Goal: Task Accomplishment & Management: Use online tool/utility

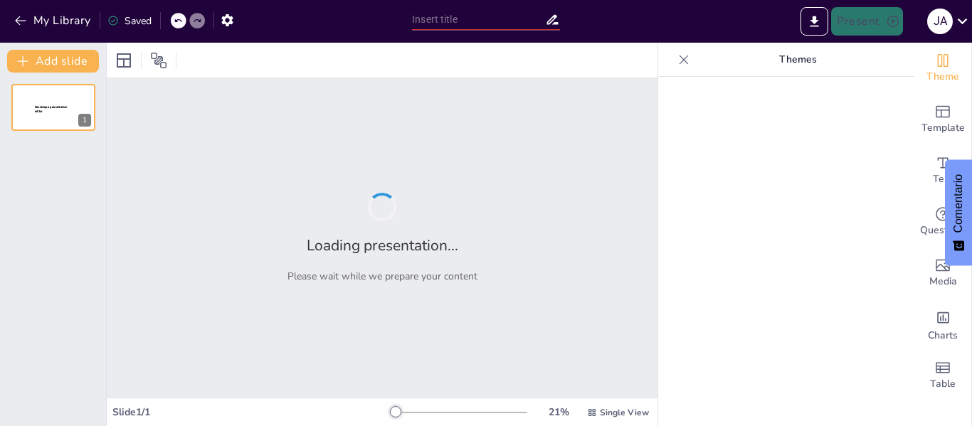
type input "Exploración del Terror Psicológico en 'El corazón delator' de [PERSON_NAME]"
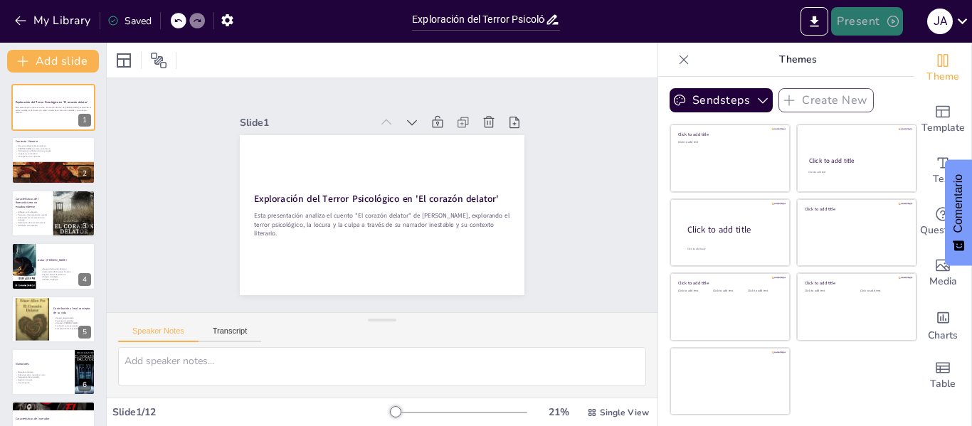
click at [876, 23] on button "Present" at bounding box center [866, 21] width 71 height 28
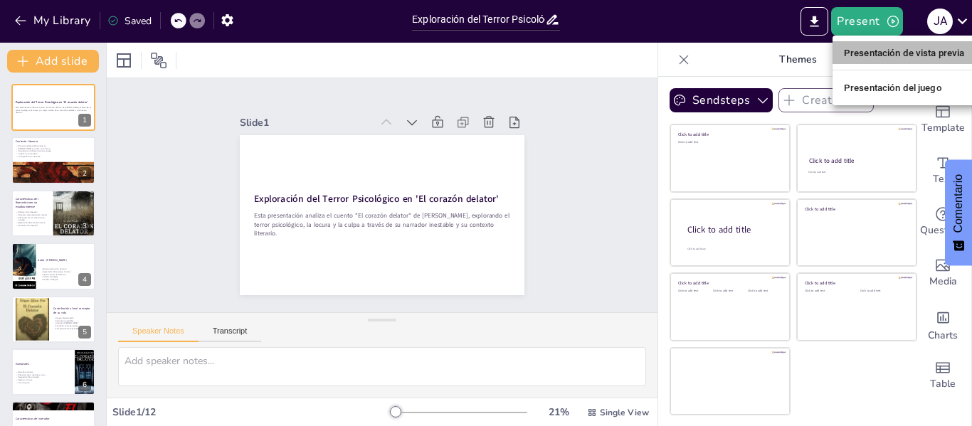
click at [889, 46] on font "Presentación de vista previa" at bounding box center [904, 53] width 121 height 14
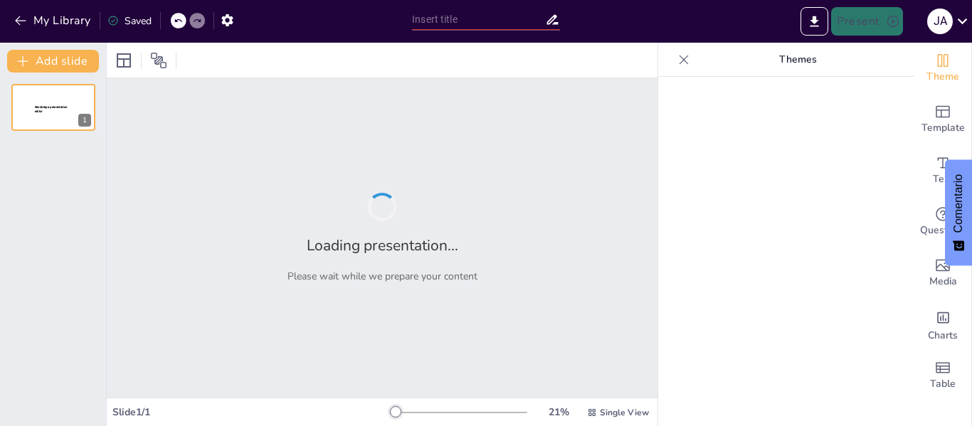
type input "Exploración del Terror Psicológico en 'El corazón delator' de [PERSON_NAME]"
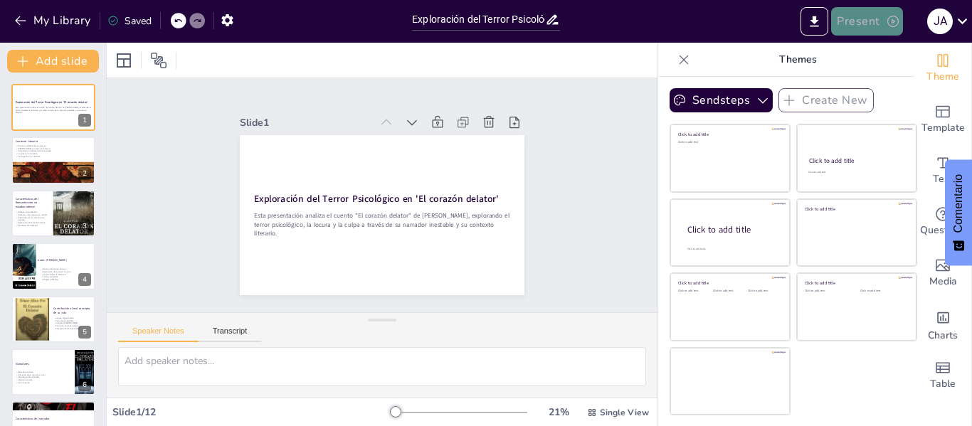
click at [859, 23] on button "Present" at bounding box center [866, 21] width 71 height 28
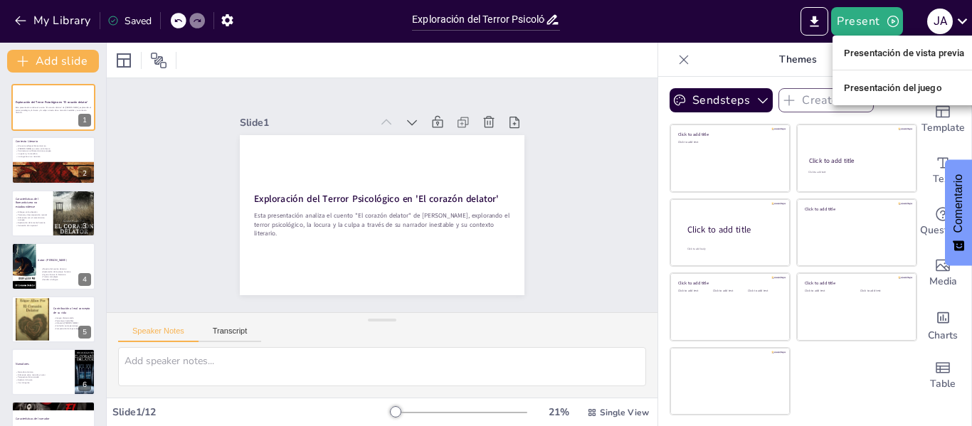
click at [871, 88] on font "Presentación del juego" at bounding box center [893, 88] width 98 height 11
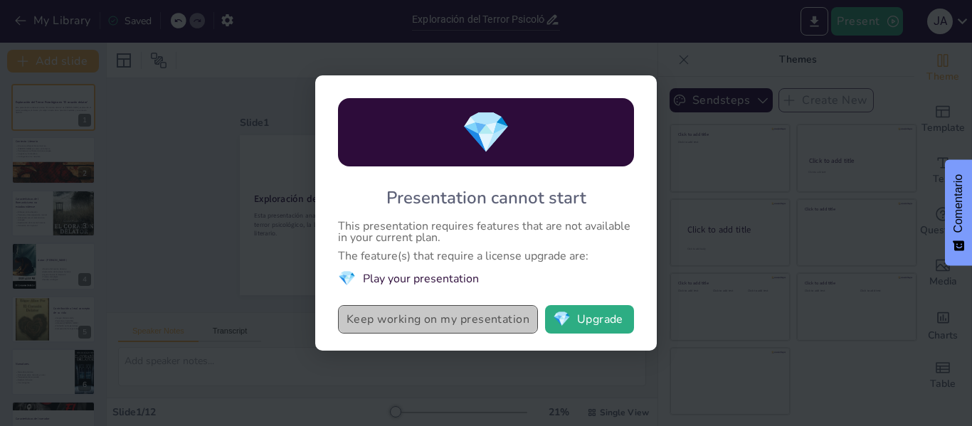
click at [440, 321] on button "Keep working on my presentation" at bounding box center [438, 319] width 200 height 28
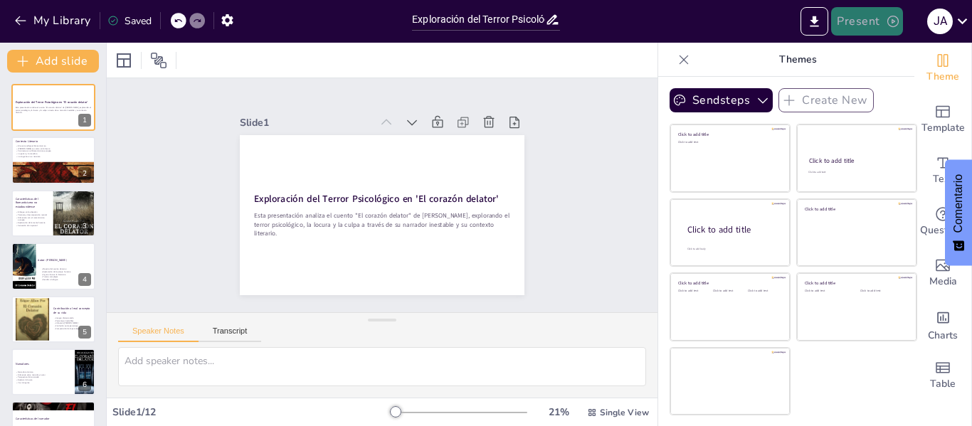
click at [864, 21] on button "Present" at bounding box center [866, 21] width 71 height 28
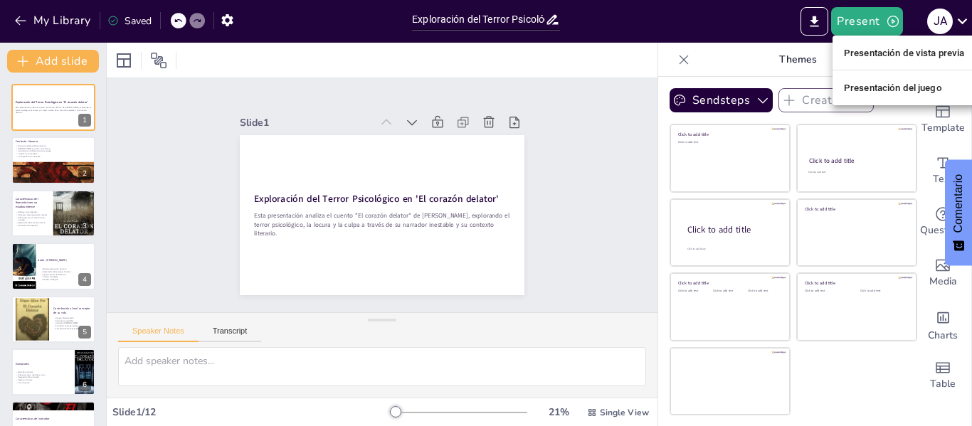
click at [864, 55] on font "Presentación de vista previa" at bounding box center [904, 53] width 121 height 11
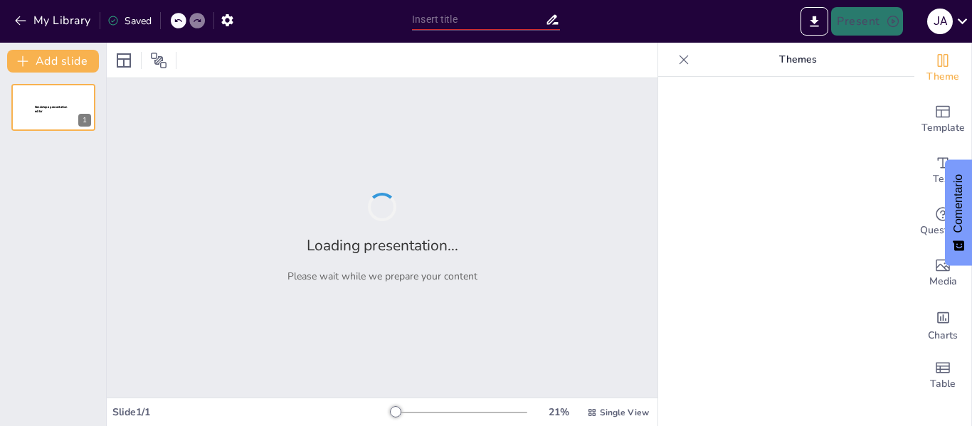
type input "Exploración del Terror Psicológico en 'El corazón delator' de [PERSON_NAME]"
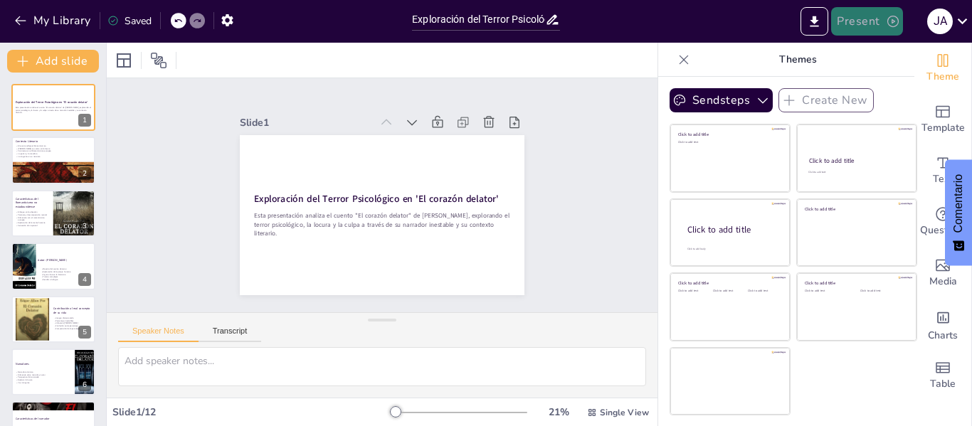
click at [859, 25] on button "Present" at bounding box center [866, 21] width 71 height 28
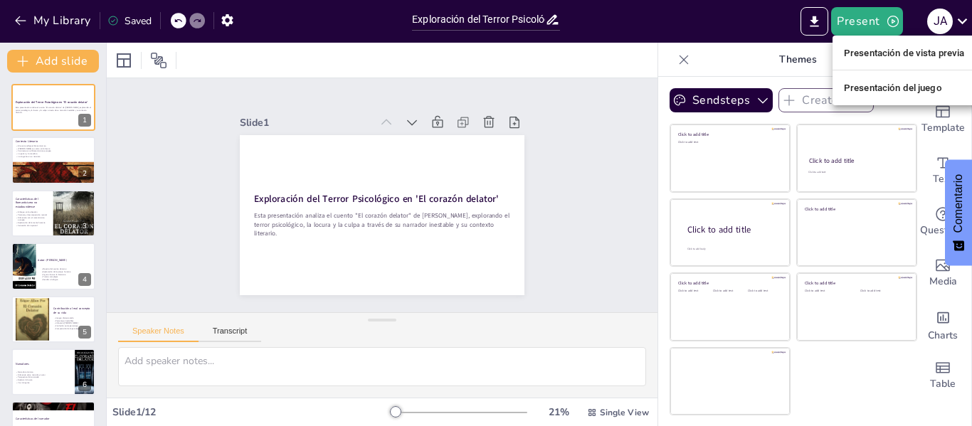
click at [643, 152] on div at bounding box center [486, 213] width 972 height 426
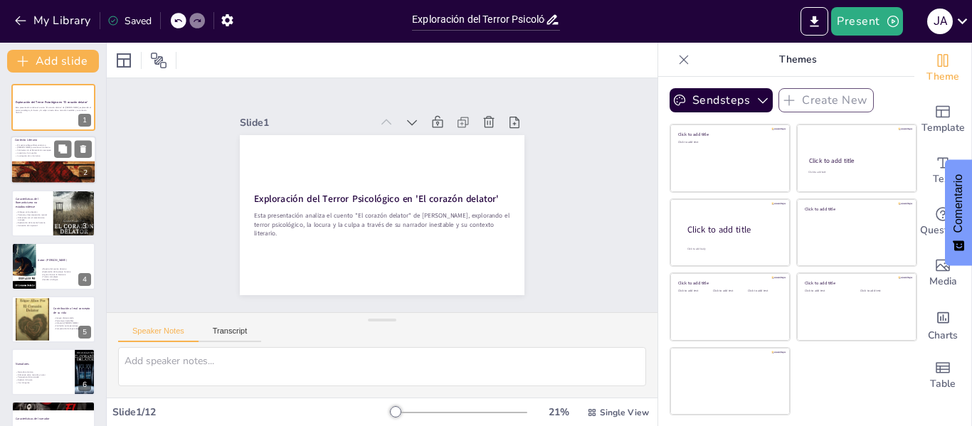
click at [36, 154] on p "La angustia en su narrativa" at bounding box center [53, 155] width 77 height 3
type textarea "El cuento "El corazón delator" de Poe es un claro reflejo de las característica…"
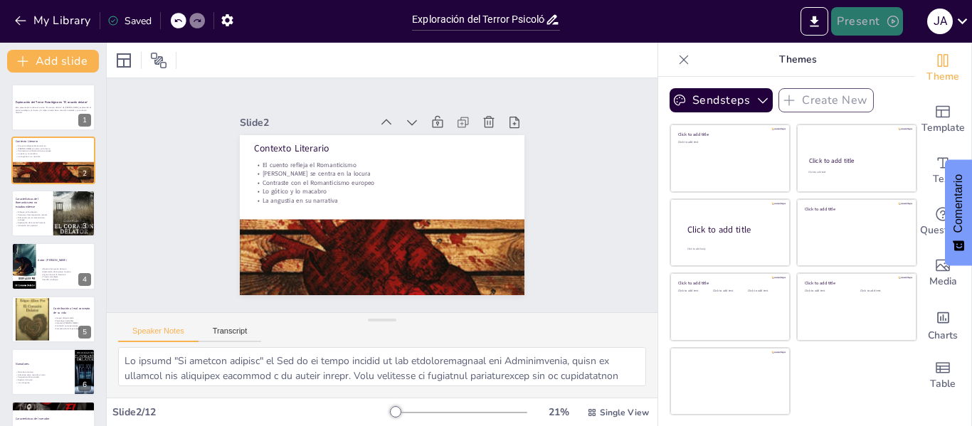
click at [842, 17] on button "Present" at bounding box center [866, 21] width 71 height 28
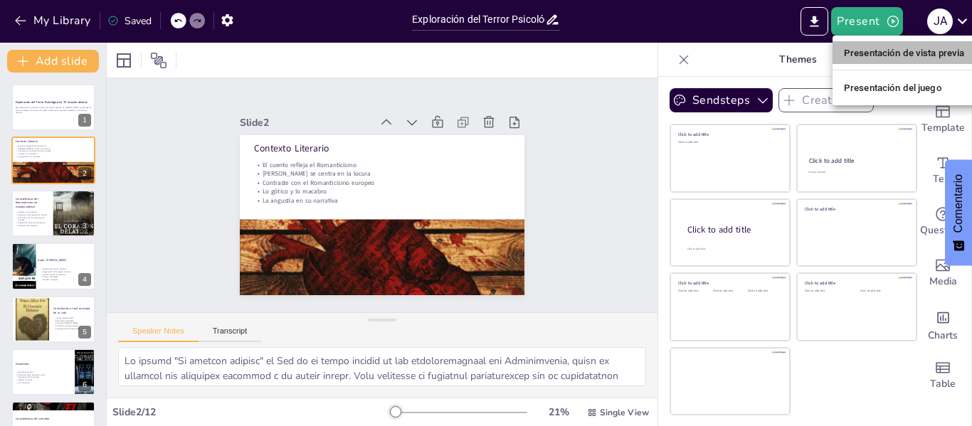
click at [866, 55] on font "Presentación de vista previa" at bounding box center [904, 53] width 121 height 11
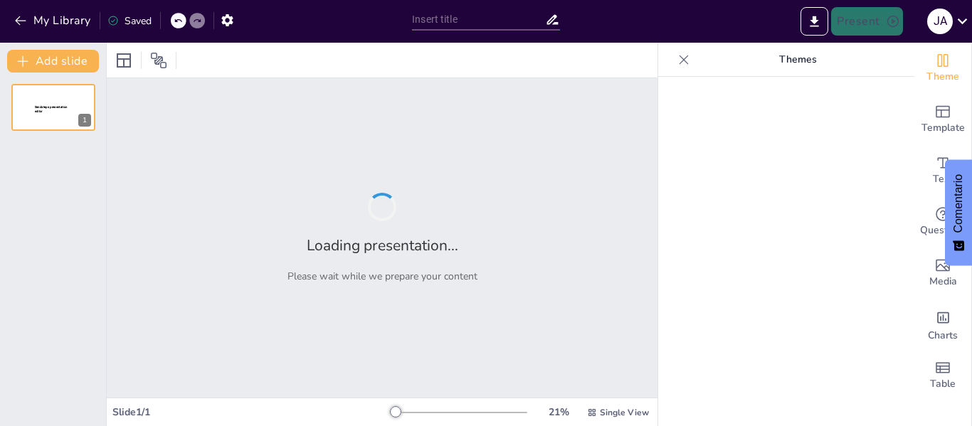
type input "Exploración del Terror Psicológico en 'El corazón delator' de [PERSON_NAME]"
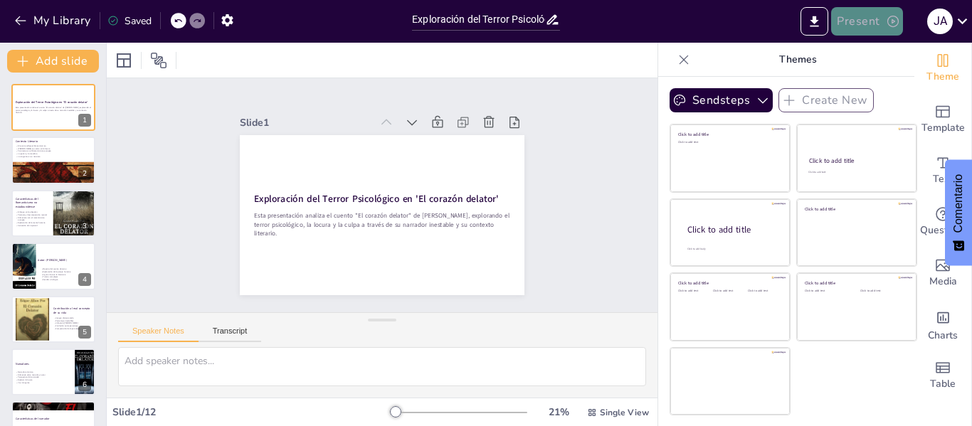
click at [853, 11] on button "Present" at bounding box center [866, 21] width 71 height 28
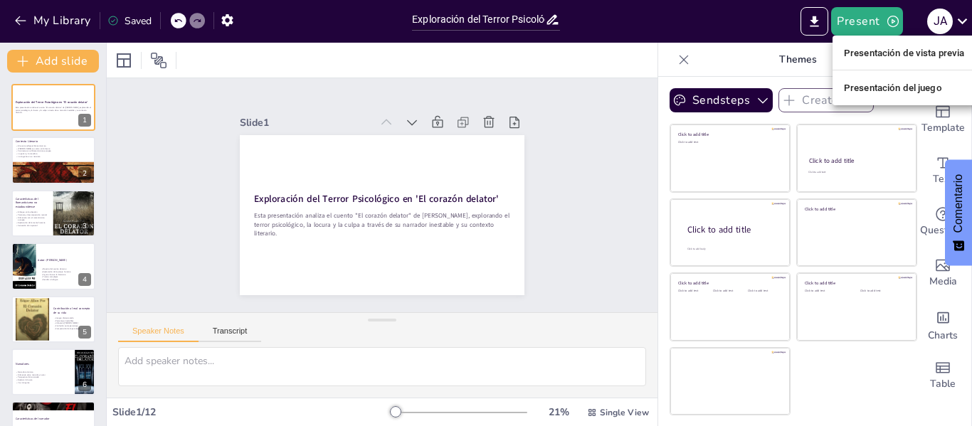
click at [854, 57] on font "Presentación de vista previa" at bounding box center [904, 53] width 121 height 11
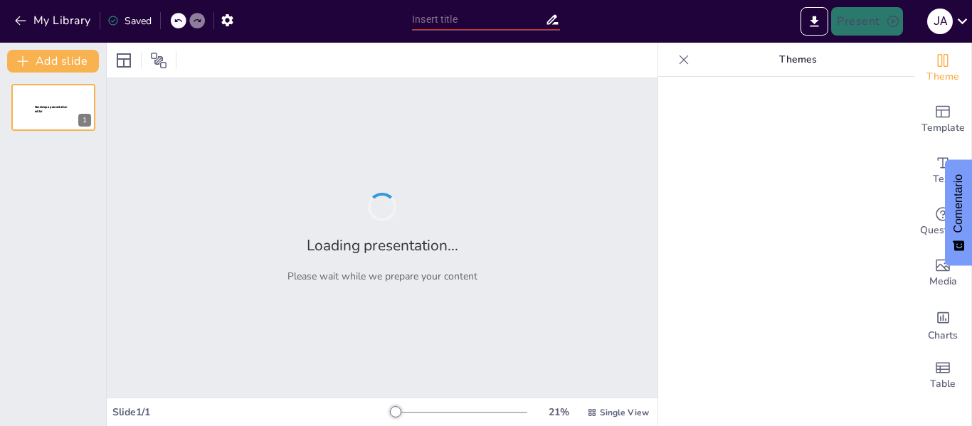
type input "Exploración del Terror Psicológico en 'El corazón delator' de [PERSON_NAME]"
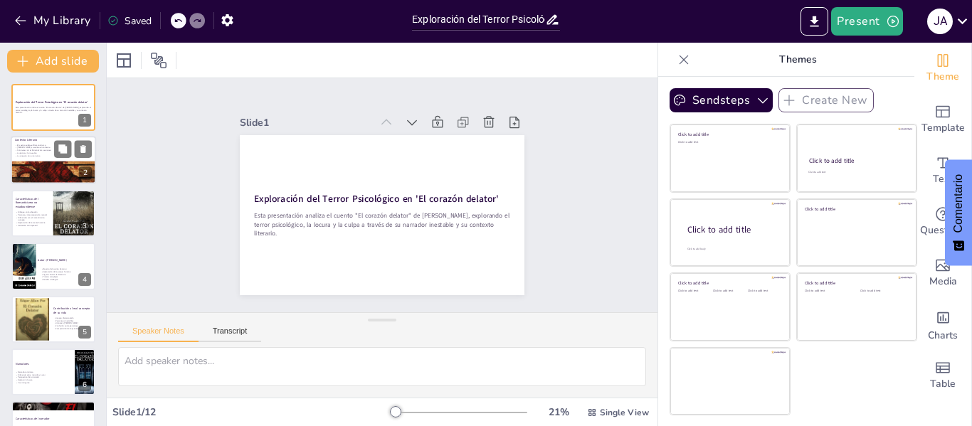
click at [43, 172] on div at bounding box center [53, 179] width 85 height 129
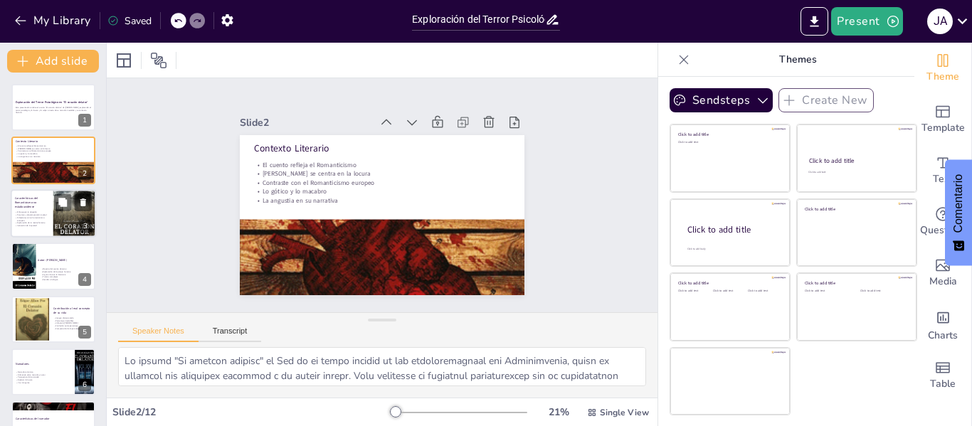
click at [35, 215] on p "Paranoia y descomposición mental" at bounding box center [32, 214] width 34 height 3
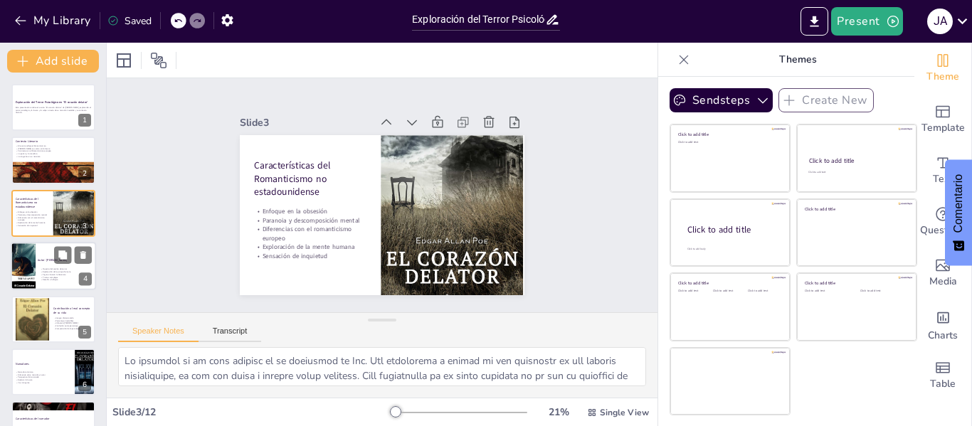
click at [47, 262] on p "Autor: [PERSON_NAME]" at bounding box center [65, 260] width 55 height 4
type textarea "La maestría [PERSON_NAME] en el cuento de terror es innegable. Su habilidad par…"
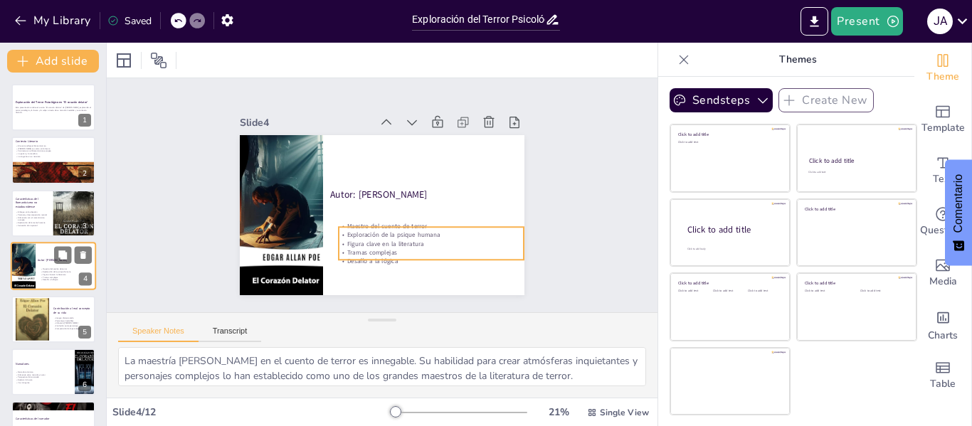
scroll to position [17, 0]
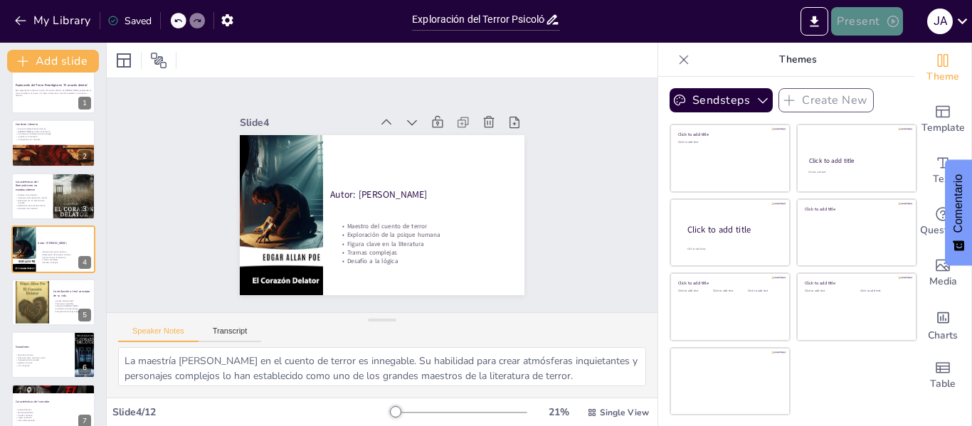
click at [859, 22] on button "Present" at bounding box center [866, 21] width 71 height 28
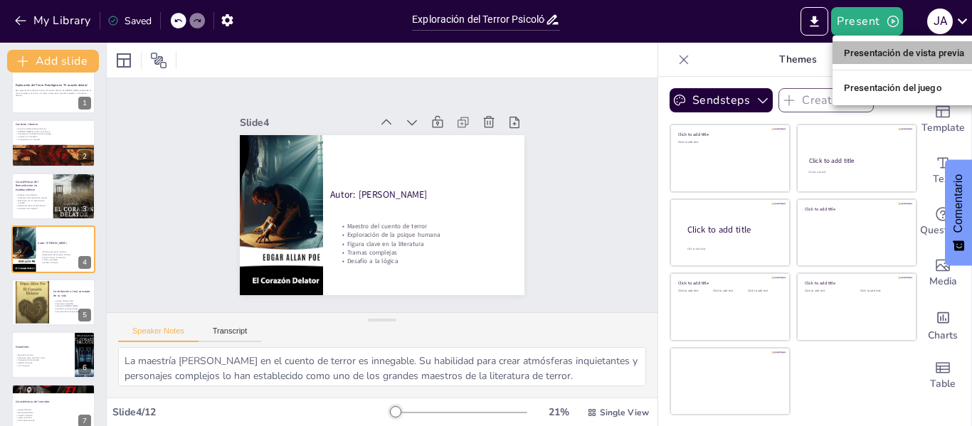
click at [863, 60] on font "Presentación de vista previa" at bounding box center [904, 53] width 121 height 14
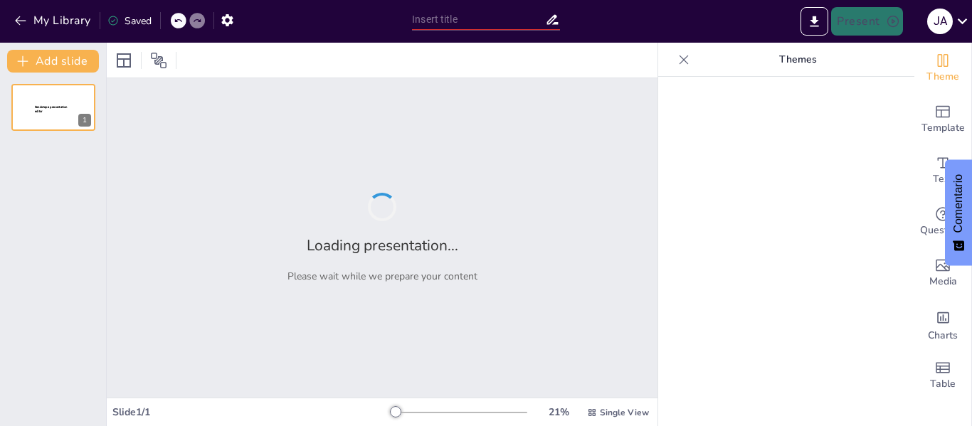
type input "Exploración del Terror Psicológico en 'El corazón delator' de [PERSON_NAME]"
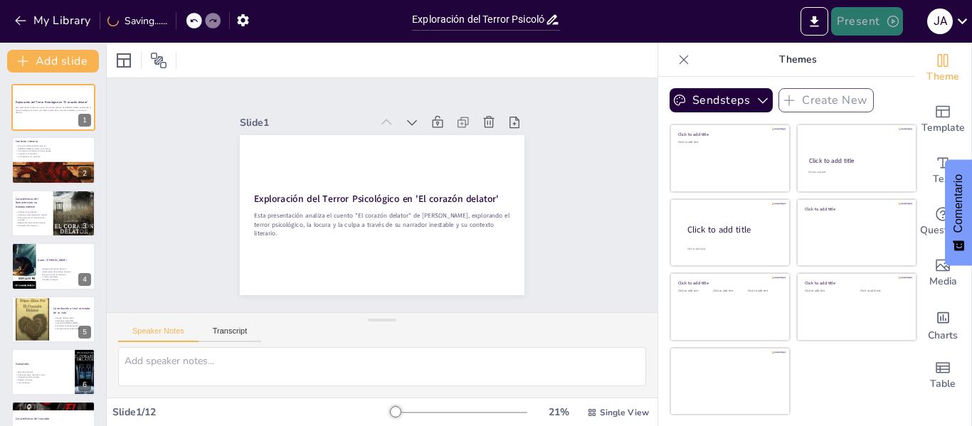
click at [870, 17] on button "Present" at bounding box center [866, 21] width 71 height 28
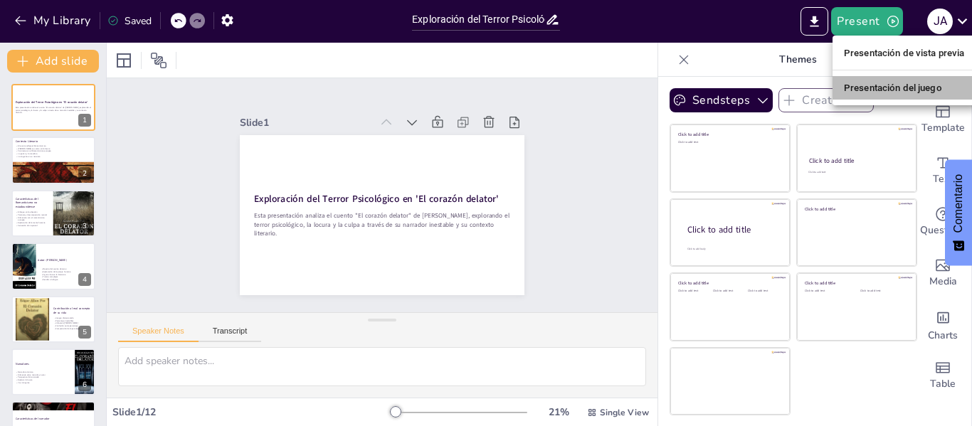
click at [858, 87] on font "Presentación del juego" at bounding box center [893, 88] width 98 height 11
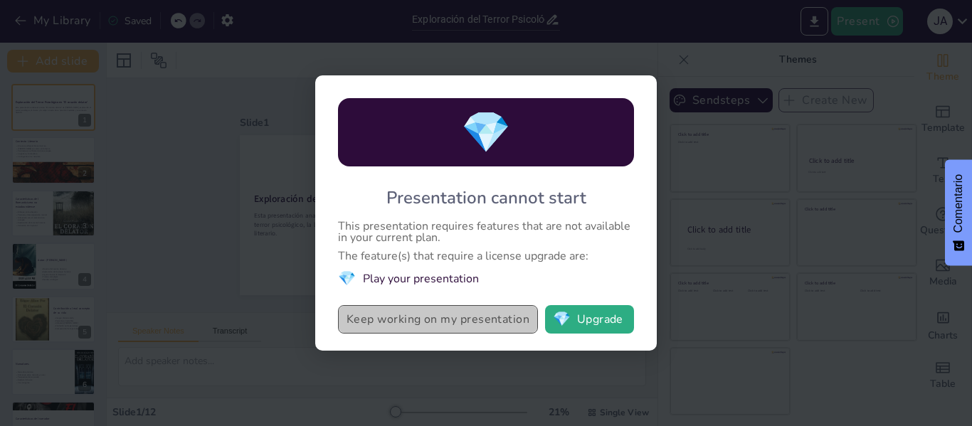
click at [472, 323] on button "Keep working on my presentation" at bounding box center [438, 319] width 200 height 28
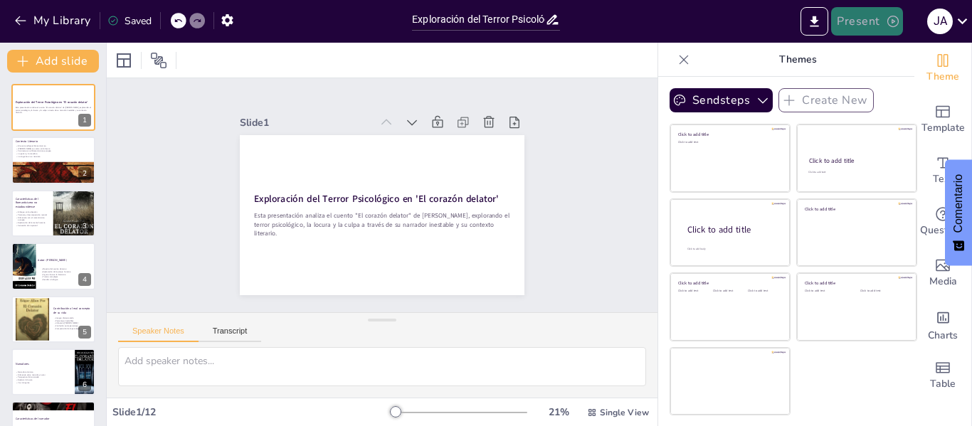
click at [856, 23] on button "Present" at bounding box center [866, 21] width 71 height 28
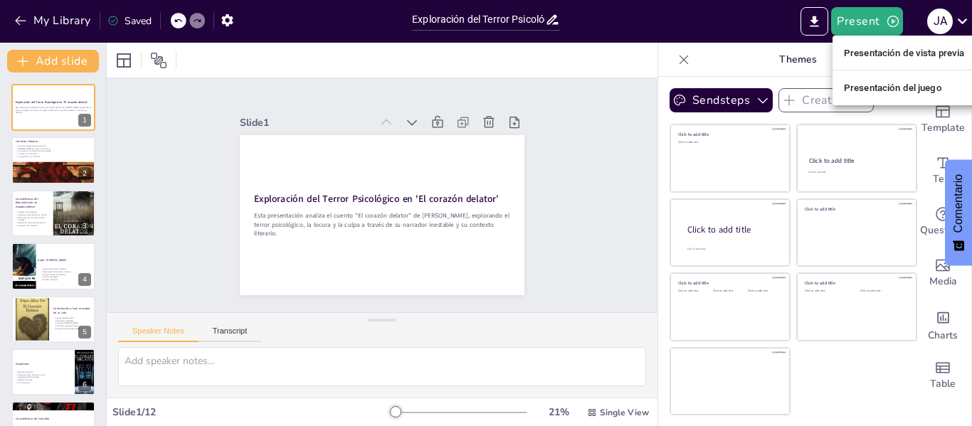
click at [861, 51] on font "Presentación de vista previa" at bounding box center [904, 53] width 121 height 11
